Goal: Information Seeking & Learning: Find specific fact

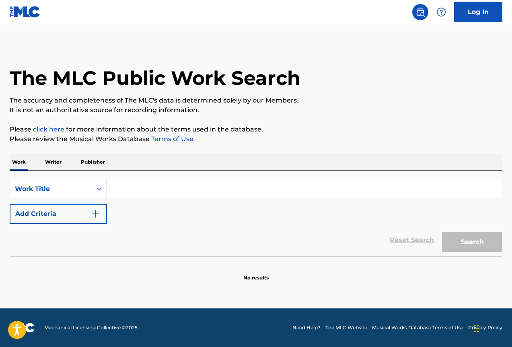
click at [57, 164] on p "Writer" at bounding box center [53, 162] width 21 height 17
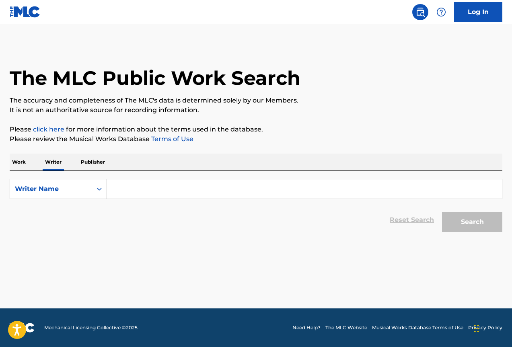
click at [128, 188] on input "Search Form" at bounding box center [304, 189] width 395 height 19
paste input "1263970142"
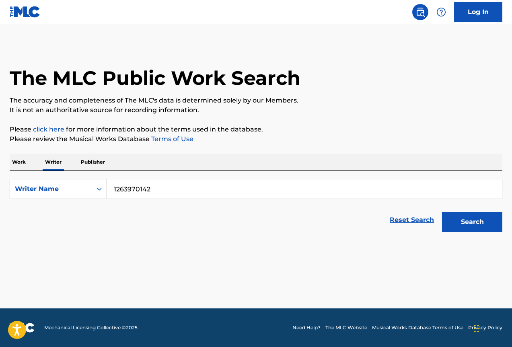
type input "1263970142"
click at [96, 190] on icon "Search Form" at bounding box center [99, 189] width 8 height 8
click at [87, 209] on div "Writer IPI" at bounding box center [58, 209] width 97 height 20
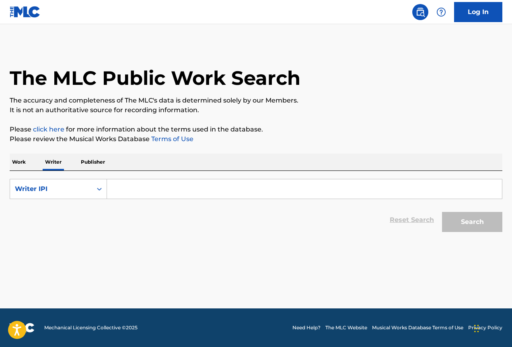
click at [117, 185] on input "Search Form" at bounding box center [304, 189] width 395 height 19
paste input "1263970142"
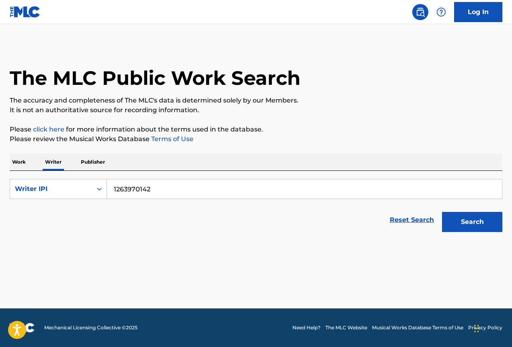
click at [115, 188] on input "1263970142" at bounding box center [304, 189] width 395 height 19
click at [466, 226] on button "Search" at bounding box center [472, 222] width 60 height 20
click at [464, 221] on button "Search" at bounding box center [472, 222] width 60 height 20
click at [117, 190] on input "01263970142" at bounding box center [304, 189] width 395 height 19
type input "001263970142"
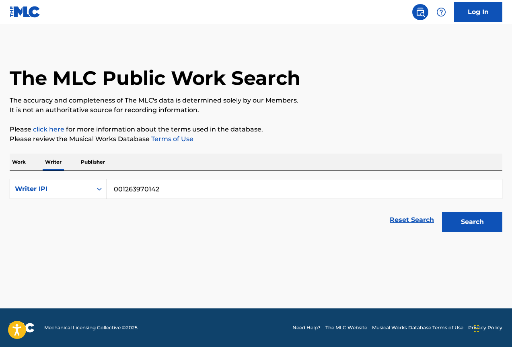
click at [442, 212] on button "Search" at bounding box center [472, 222] width 60 height 20
drag, startPoint x: 13, startPoint y: 161, endPoint x: 43, endPoint y: 161, distance: 30.2
click at [14, 161] on p "Work" at bounding box center [19, 162] width 19 height 17
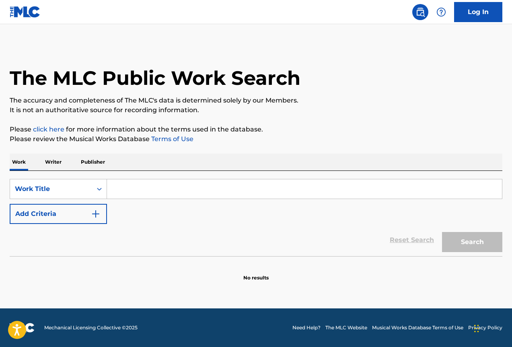
click at [98, 161] on p "Publisher" at bounding box center [92, 162] width 29 height 17
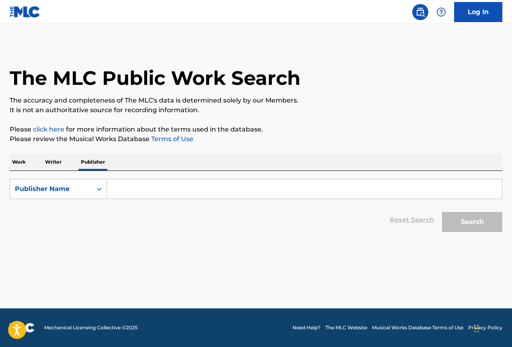
click at [133, 183] on input "Search Form" at bounding box center [304, 189] width 395 height 19
click at [77, 189] on div "Publisher Name" at bounding box center [51, 189] width 72 height 10
click at [66, 208] on div "Publisher IPI" at bounding box center [58, 209] width 97 height 20
click at [149, 194] on input "Search Form" at bounding box center [304, 189] width 395 height 19
paste input "1263970142"
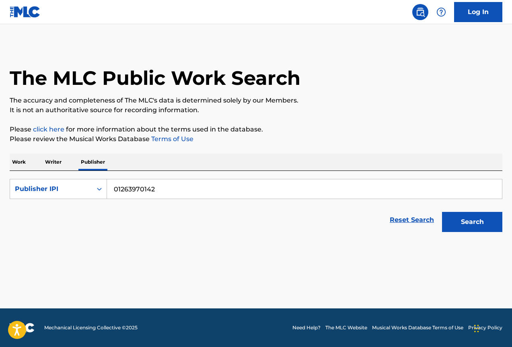
type input "01263970142"
click at [442, 212] on button "Search" at bounding box center [472, 222] width 60 height 20
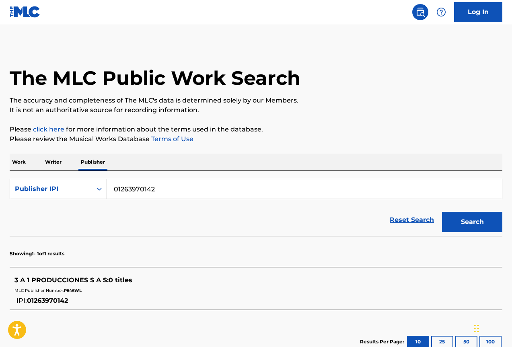
scroll to position [56, 0]
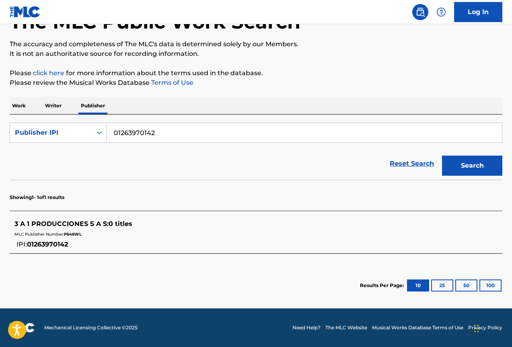
click at [52, 94] on div "The MLC Public Work Search The accuracy and completeness of The MLC's data is d…" at bounding box center [256, 146] width 512 height 317
click at [52, 103] on p "Writer" at bounding box center [53, 105] width 21 height 17
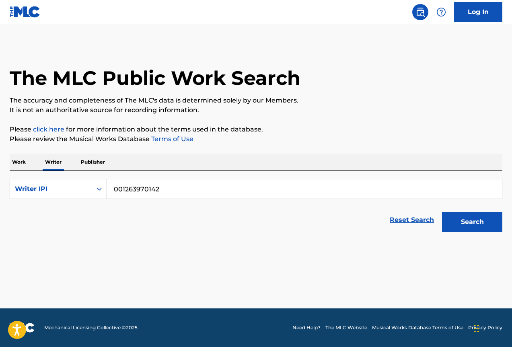
click at [150, 190] on input "001263970142" at bounding box center [304, 189] width 395 height 19
click at [101, 192] on icon "Search Form" at bounding box center [99, 189] width 8 height 8
click at [82, 209] on div "Writer Name" at bounding box center [58, 209] width 97 height 20
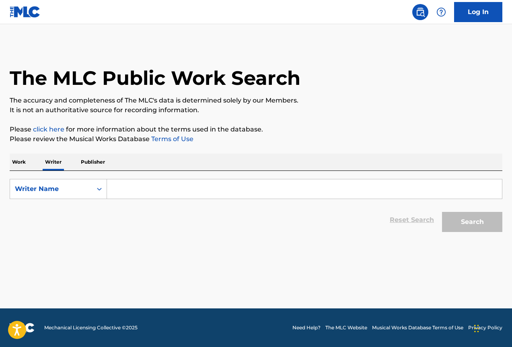
click at [145, 193] on input "Search Form" at bounding box center [304, 189] width 395 height 19
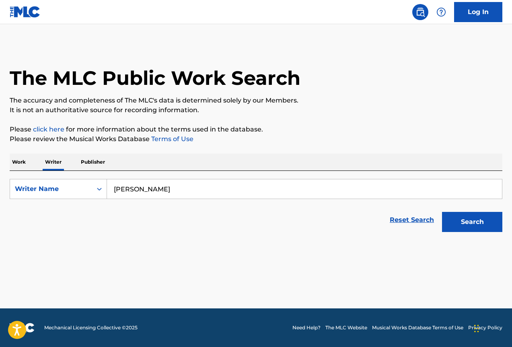
type input "sticca"
click at [442, 212] on button "Search" at bounding box center [472, 222] width 60 height 20
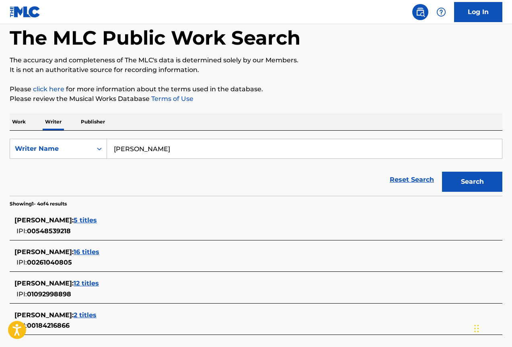
scroll to position [81, 0]
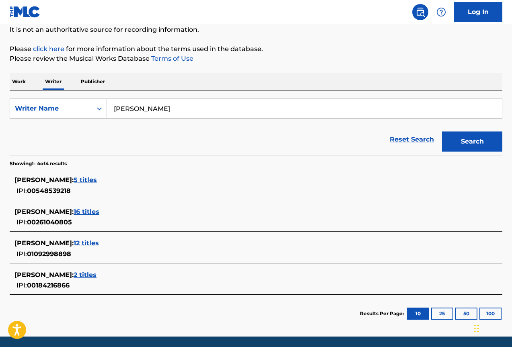
click at [99, 243] on span "12 titles" at bounding box center [86, 243] width 25 height 8
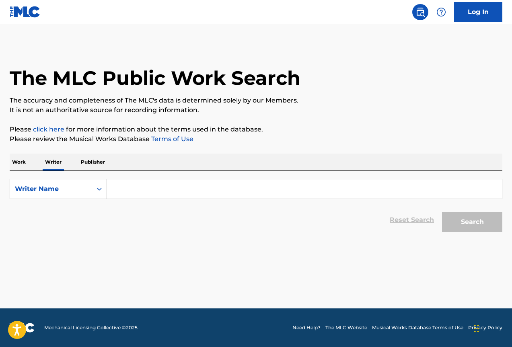
click at [135, 188] on input "Search Form" at bounding box center [304, 189] width 395 height 19
type input "m"
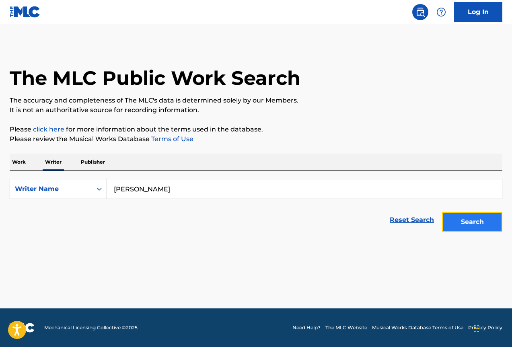
click at [477, 224] on button "Search" at bounding box center [472, 222] width 60 height 20
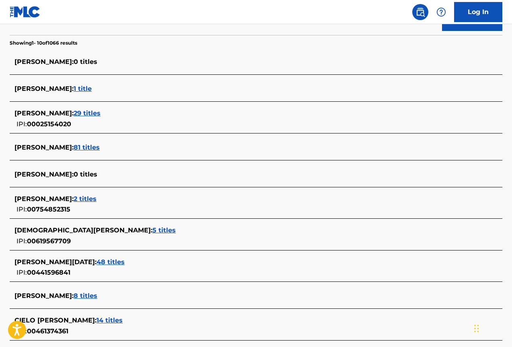
scroll to position [279, 0]
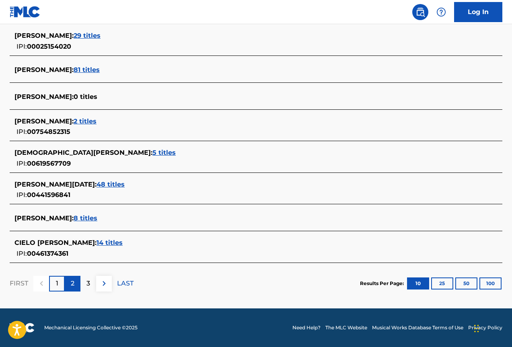
click at [68, 283] on div "2" at bounding box center [73, 284] width 16 height 16
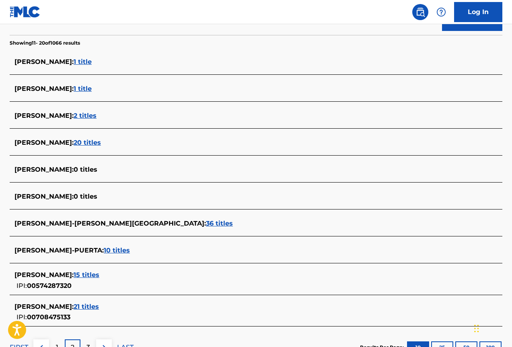
scroll to position [265, 0]
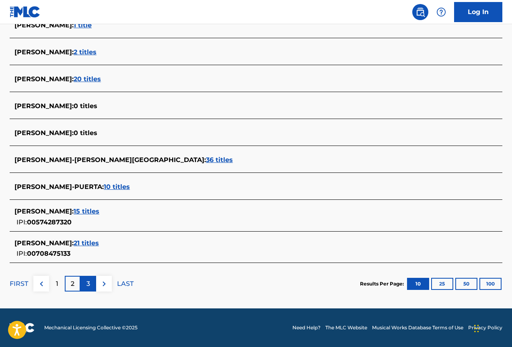
click at [86, 286] on div "3" at bounding box center [89, 284] width 16 height 16
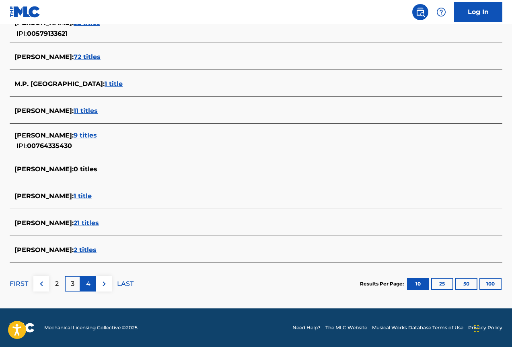
click at [85, 287] on div "4" at bounding box center [89, 284] width 16 height 16
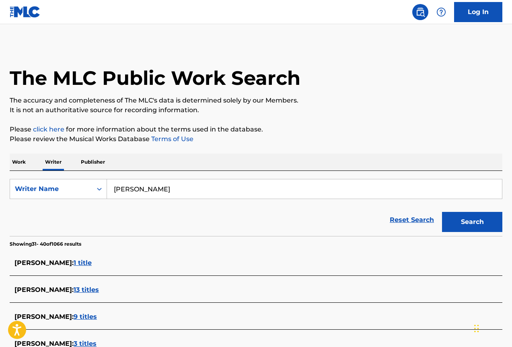
scroll to position [40, 0]
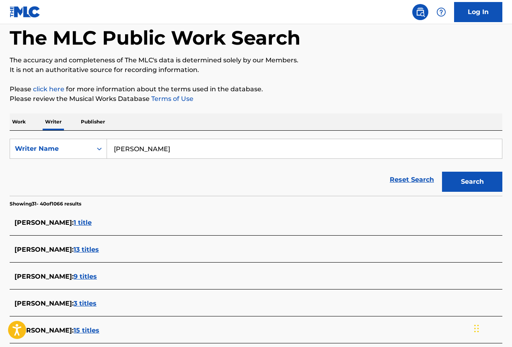
click at [172, 160] on form "SearchWithCriteria084f1c0b-d4e7-468b-a532-13f8560b38cd Writer Name [PERSON_NAME…" at bounding box center [256, 167] width 493 height 57
click at [175, 152] on input "[PERSON_NAME]" at bounding box center [304, 148] width 395 height 19
type input "[PERSON_NAME]"
click at [442, 172] on button "Search" at bounding box center [472, 182] width 60 height 20
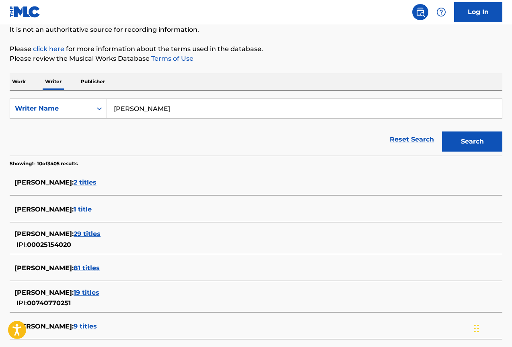
scroll to position [121, 0]
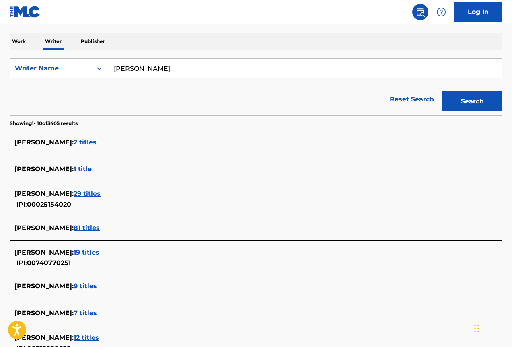
click at [99, 252] on span "19 titles" at bounding box center [87, 253] width 26 height 8
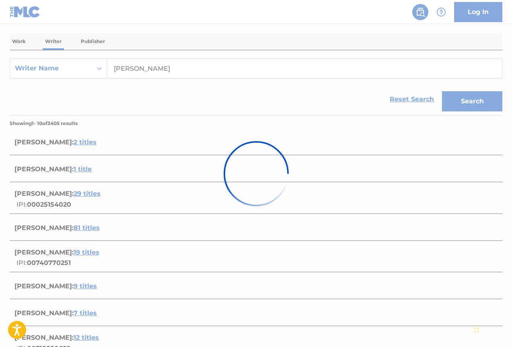
click at [222, 82] on div at bounding box center [256, 173] width 512 height 347
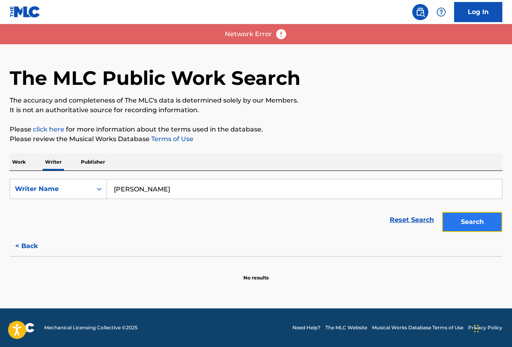
click at [469, 222] on button "Search" at bounding box center [472, 222] width 60 height 20
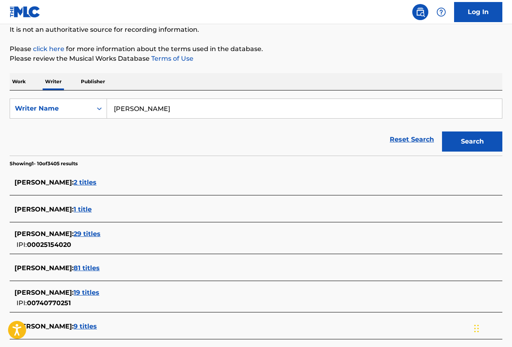
scroll to position [121, 0]
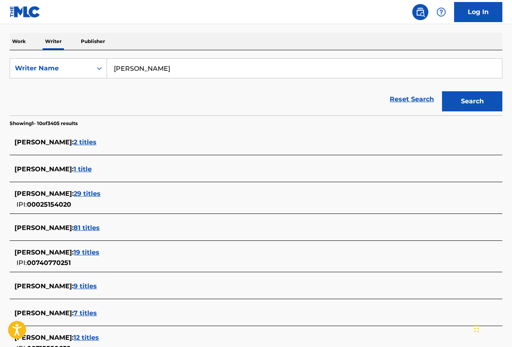
click at [99, 249] on span "19 titles" at bounding box center [87, 253] width 26 height 8
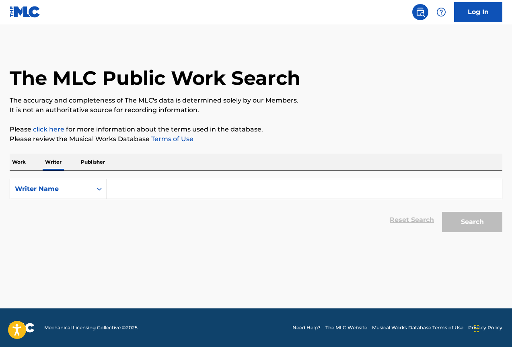
click at [117, 184] on input "Search Form" at bounding box center [304, 189] width 395 height 19
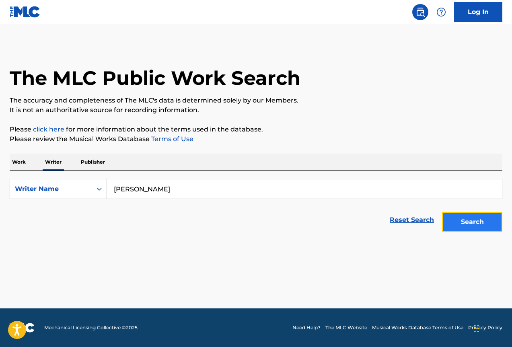
click at [463, 225] on button "Search" at bounding box center [472, 222] width 60 height 20
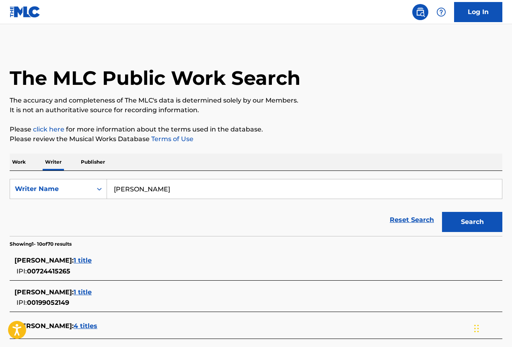
click at [184, 184] on input "Oyola" at bounding box center [304, 189] width 395 height 19
type input "Oyola ruben"
click at [442, 212] on button "Search" at bounding box center [472, 222] width 60 height 20
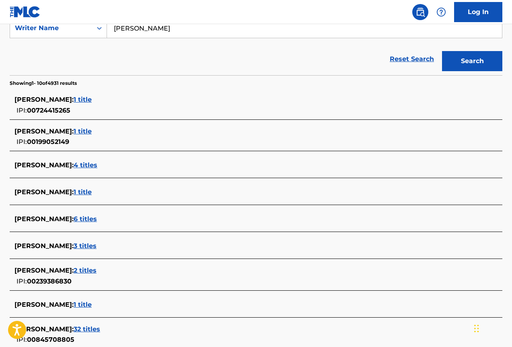
scroll to position [242, 0]
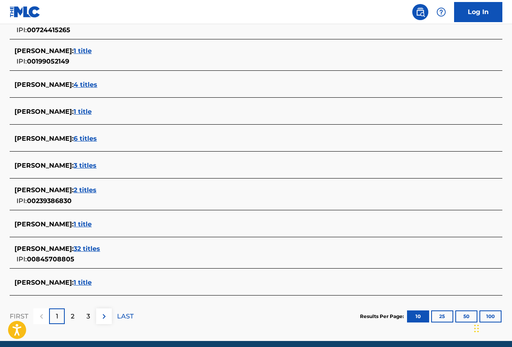
click at [100, 250] on span "32 titles" at bounding box center [87, 249] width 27 height 8
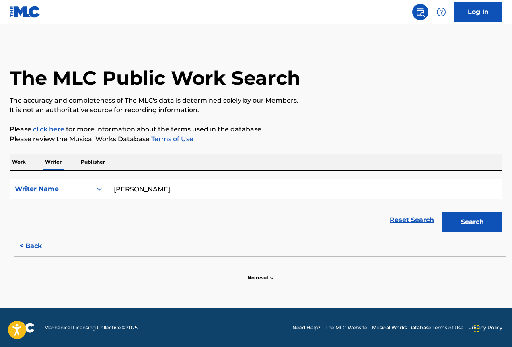
scroll to position [0, 0]
click at [462, 220] on button "Search" at bounding box center [472, 222] width 60 height 20
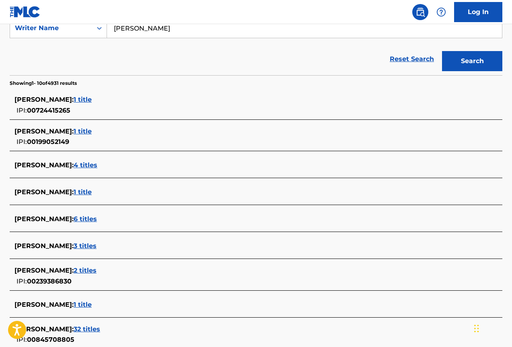
scroll to position [201, 0]
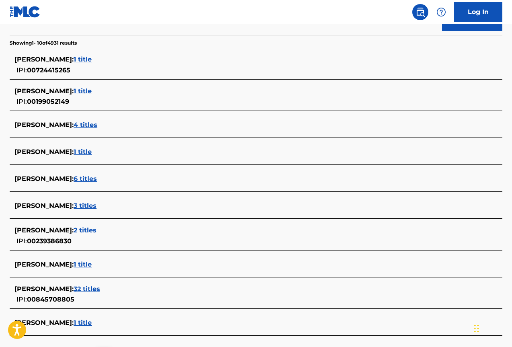
click at [100, 289] on span "32 titles" at bounding box center [87, 289] width 27 height 8
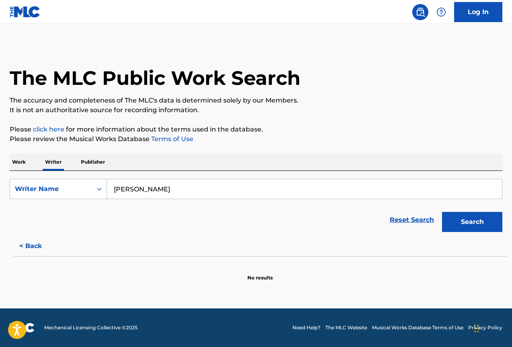
scroll to position [0, 0]
